Goal: Navigation & Orientation: Find specific page/section

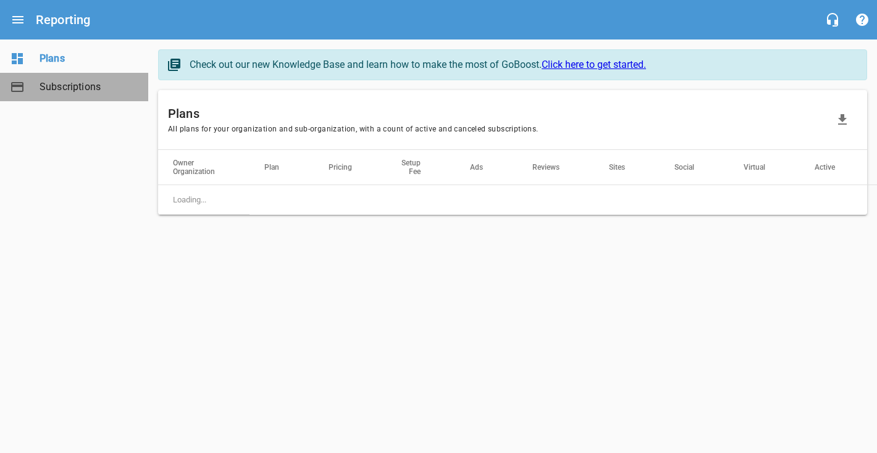
click at [72, 94] on link "Subscriptions" at bounding box center [74, 87] width 148 height 28
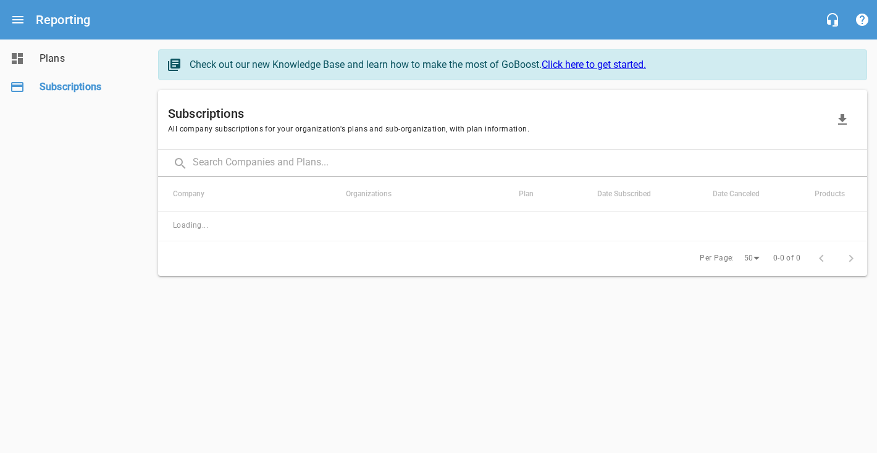
click at [47, 67] on link "Plans" at bounding box center [74, 58] width 148 height 28
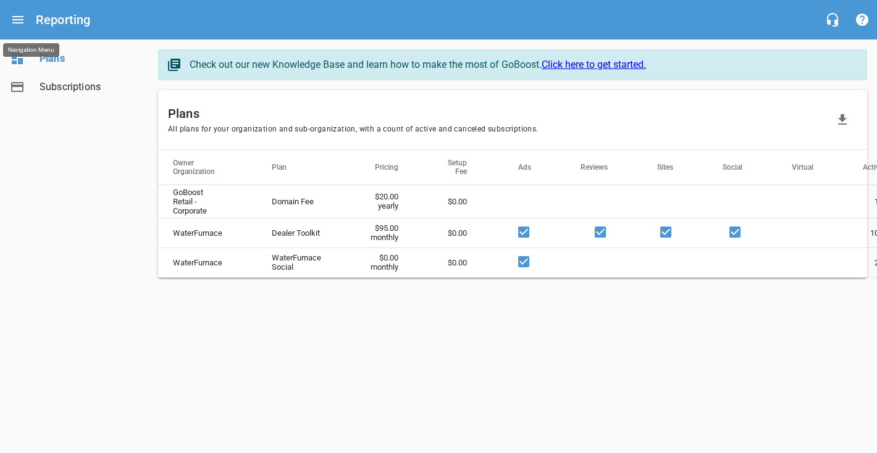
click at [16, 11] on button "Open drawer" at bounding box center [18, 20] width 30 height 30
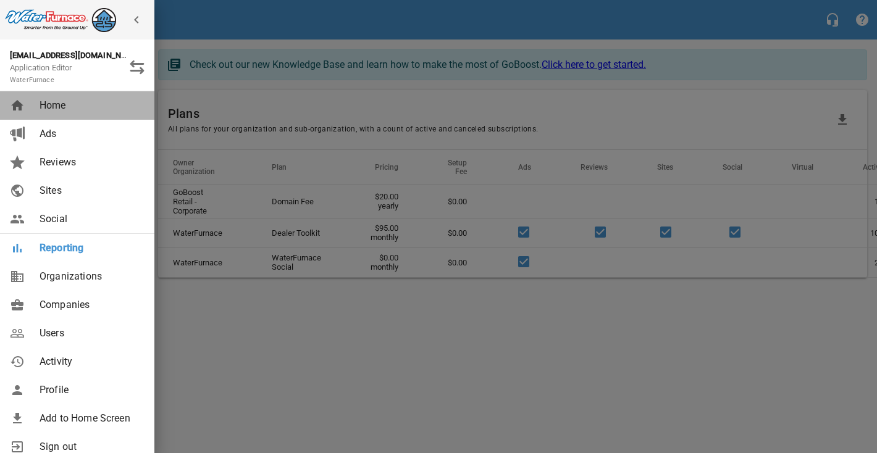
click at [47, 103] on span "Home" at bounding box center [90, 105] width 100 height 15
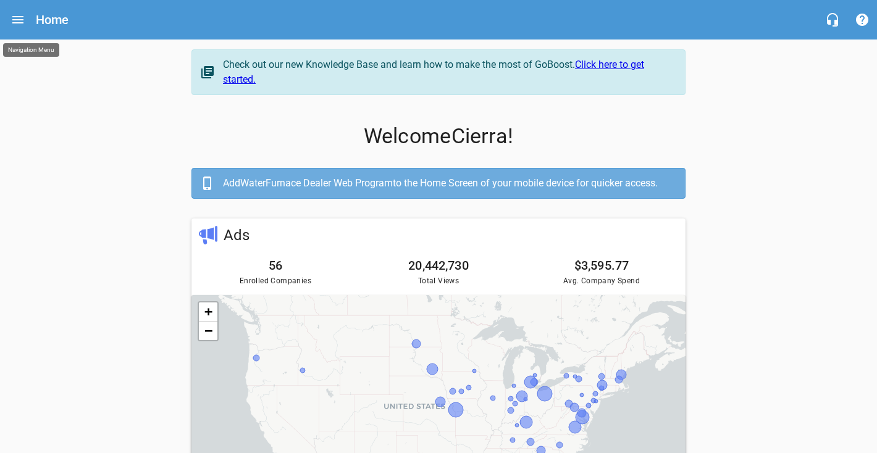
click at [24, 23] on icon "Open drawer" at bounding box center [17, 19] width 15 height 15
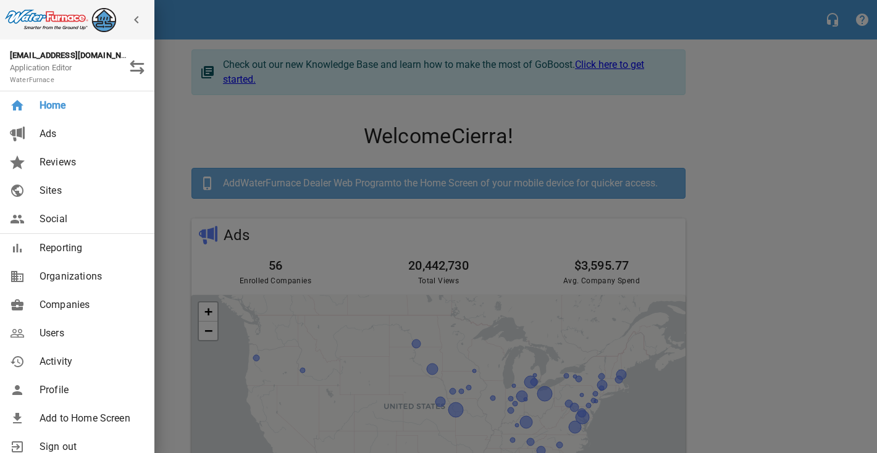
click at [54, 172] on link "Reviews" at bounding box center [77, 162] width 154 height 28
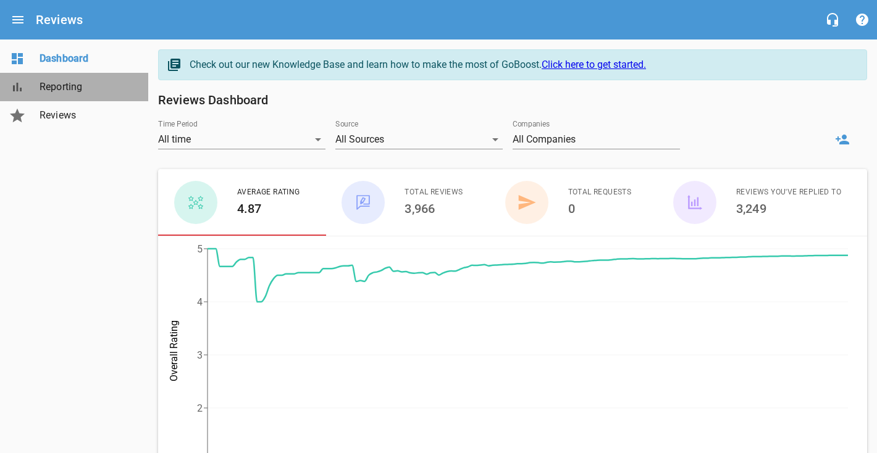
click at [73, 94] on span "Reporting" at bounding box center [87, 87] width 94 height 15
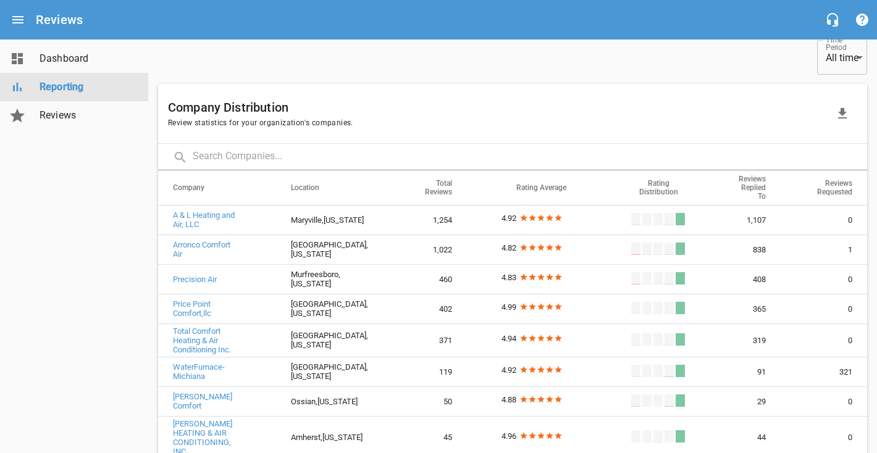
scroll to position [49, 0]
click at [19, 269] on div "Dashboard Reporting Reviews" at bounding box center [74, 226] width 149 height 453
